Goal: Information Seeking & Learning: Learn about a topic

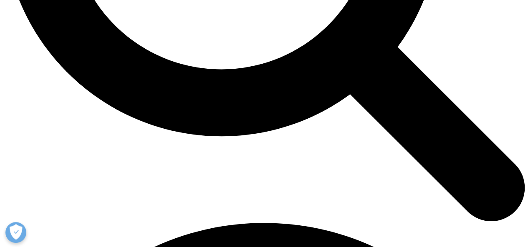
scroll to position [876, 0]
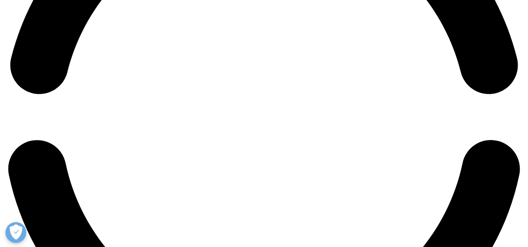
scroll to position [1210, 0]
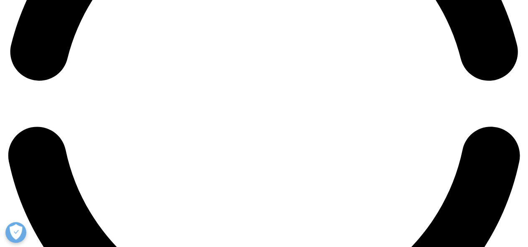
drag, startPoint x: 189, startPoint y: 75, endPoint x: 288, endPoint y: 80, distance: 99.0
drag, startPoint x: 134, startPoint y: 75, endPoint x: 347, endPoint y: 73, distance: 213.6
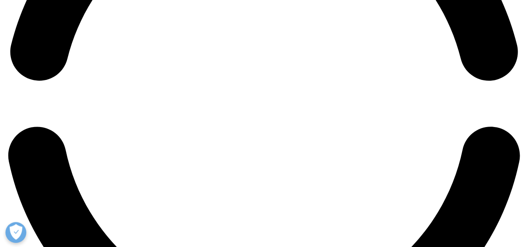
drag, startPoint x: 168, startPoint y: 86, endPoint x: 240, endPoint y: 84, distance: 72.2
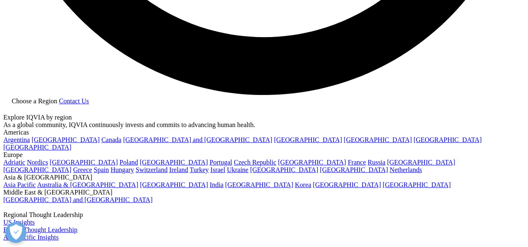
scroll to position [1502, 0]
